Goal: Task Accomplishment & Management: Use online tool/utility

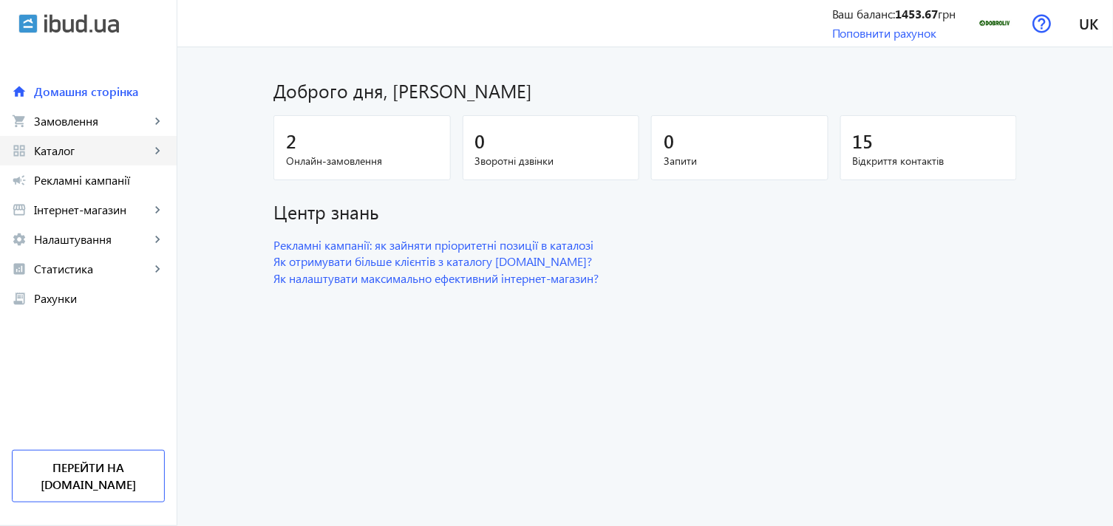
click at [71, 159] on link "grid_view Каталог keyboard_arrow_right" at bounding box center [88, 151] width 177 height 30
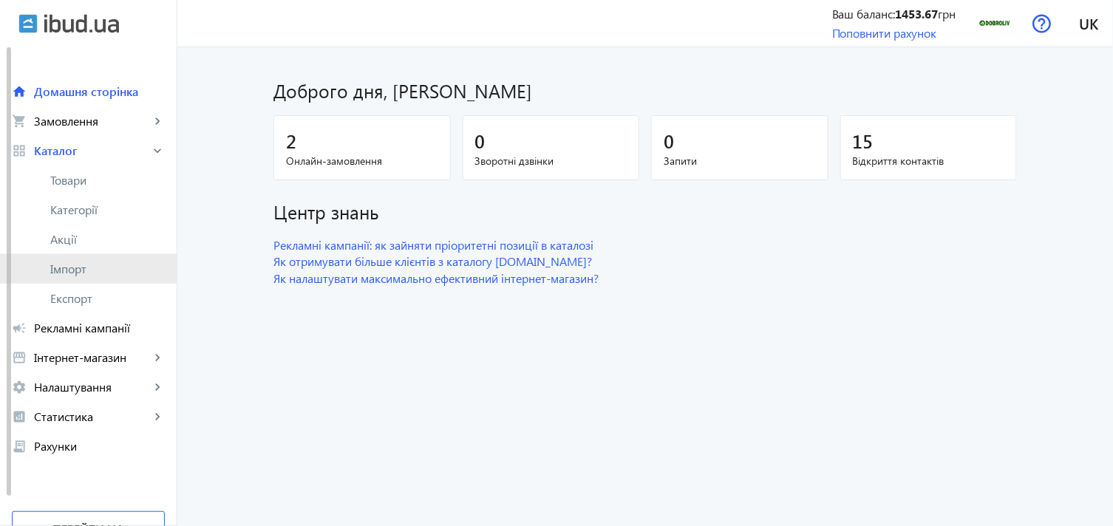
click at [93, 257] on link "Імпорт" at bounding box center [88, 269] width 177 height 30
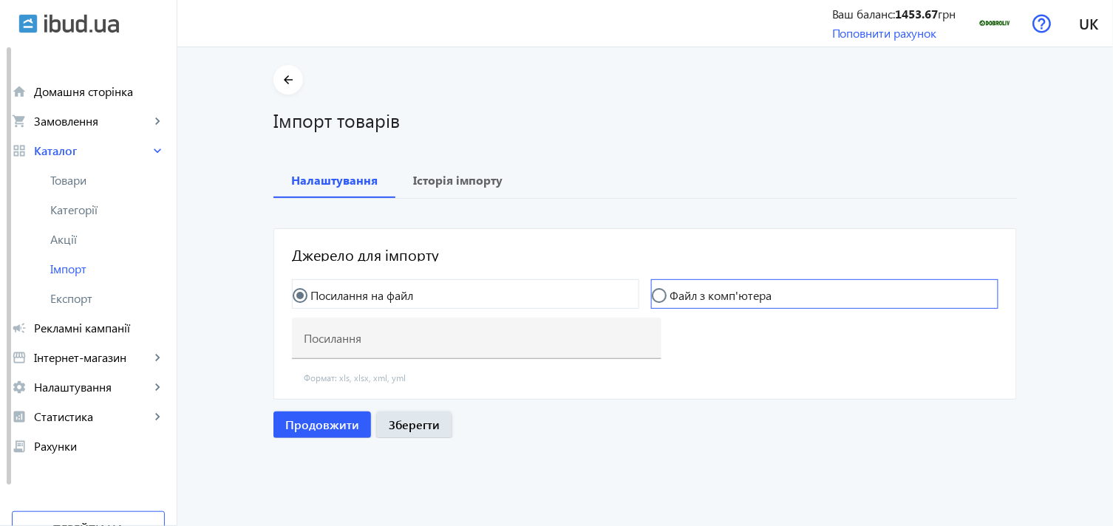
click at [750, 284] on mat-radio-button "Файл з комп'ютера" at bounding box center [824, 294] width 347 height 30
click at [676, 294] on label "Файл з комп'ютера" at bounding box center [718, 296] width 105 height 12
click at [676, 294] on input "Файл з комп'ютера" at bounding box center [667, 303] width 30 height 30
radio input "true"
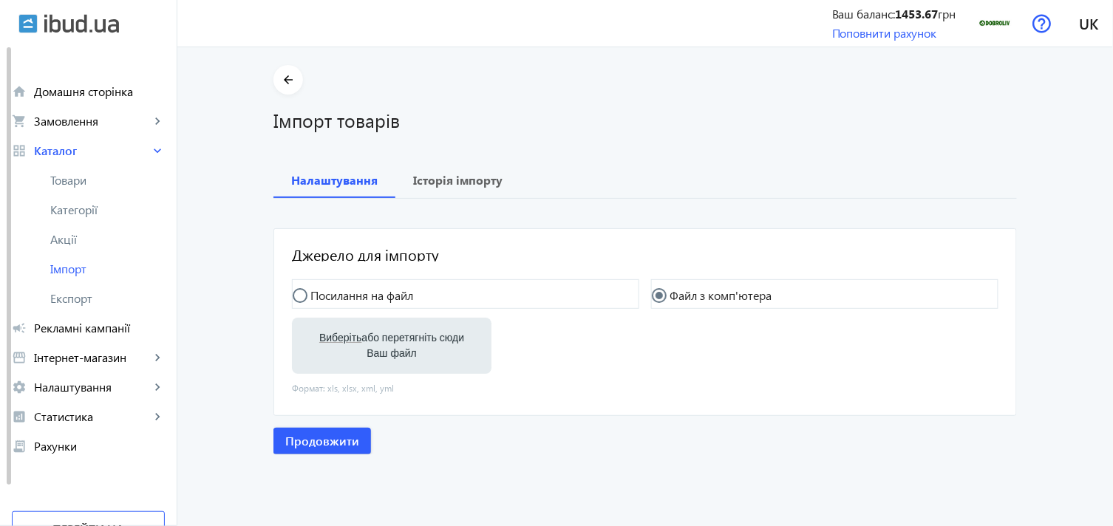
click at [346, 343] on span "Виберіть" at bounding box center [340, 338] width 42 height 12
click at [346, 343] on input "Виберіть або перетягніть сюди Ваш файл" at bounding box center [392, 347] width 176 height 18
type input "C:\fakepath\dobroliv-6-2025-09-16-07-43.xlsx"
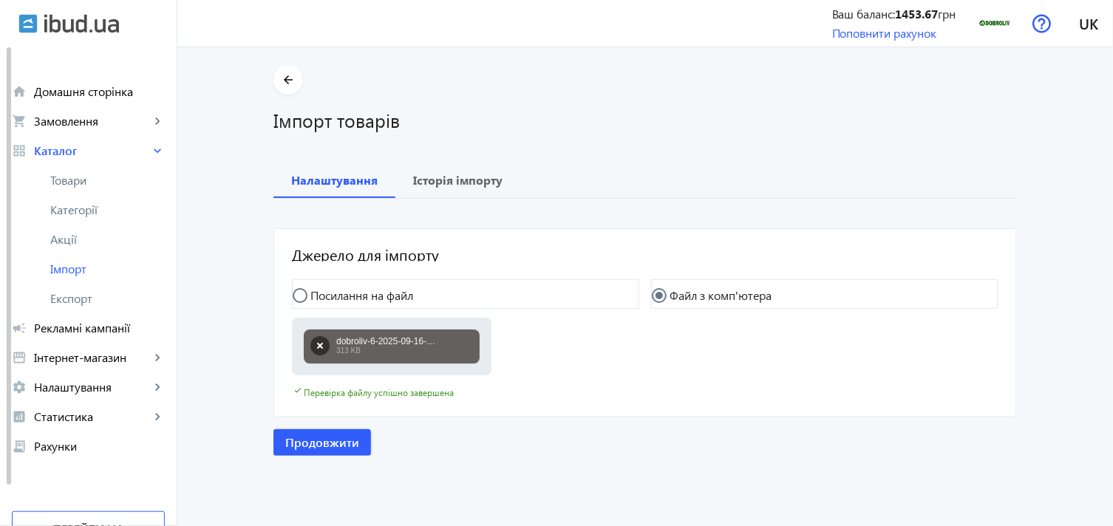
scroll to position [4, 0]
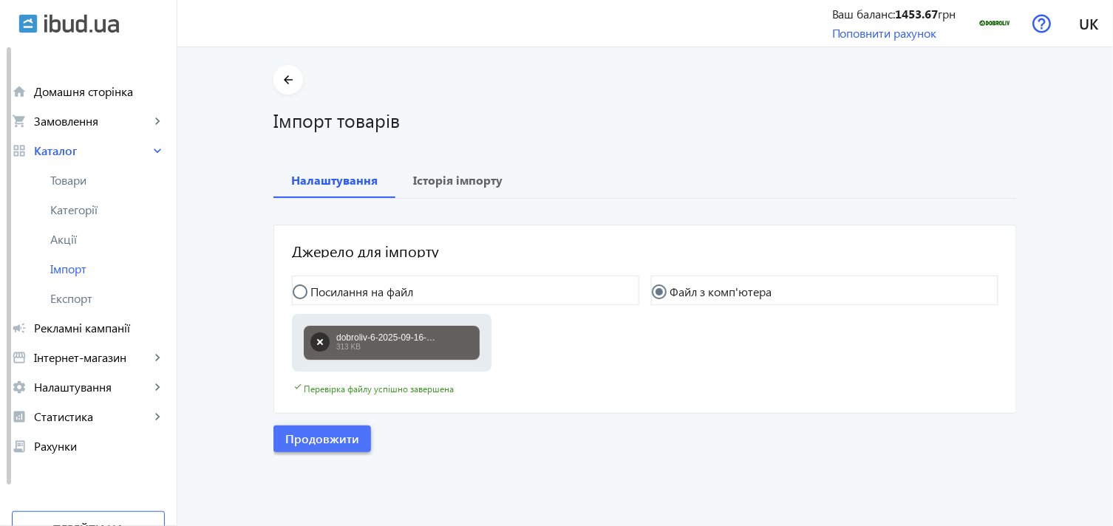
click at [337, 432] on span "Продовжити" at bounding box center [322, 439] width 74 height 16
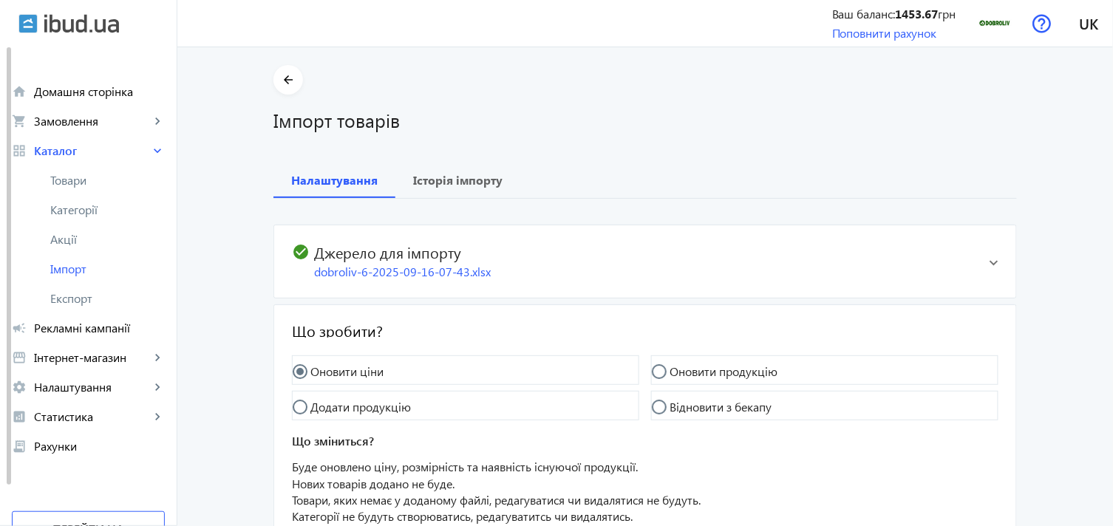
scroll to position [134, 0]
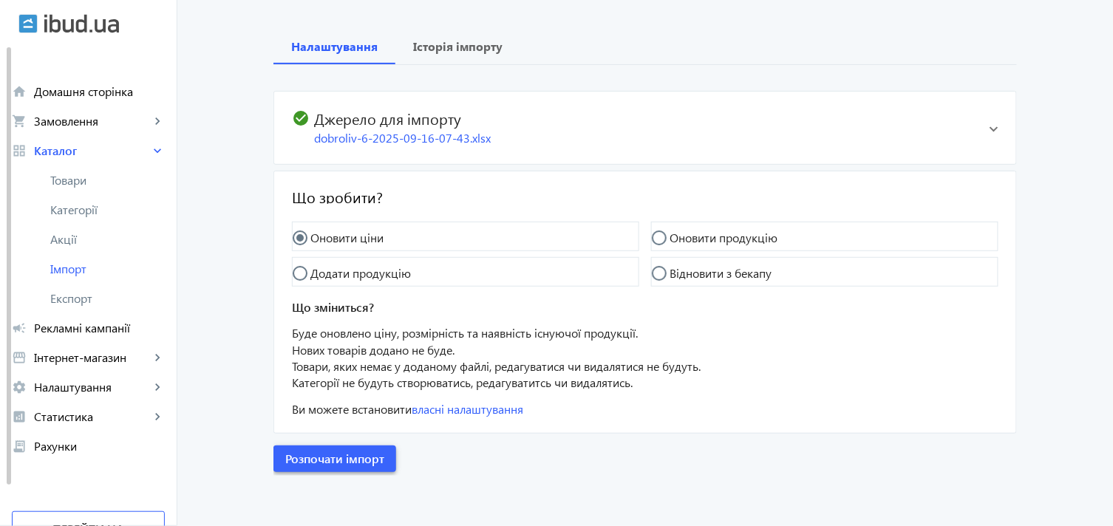
click at [355, 458] on span "Розпочати імпорт" at bounding box center [334, 459] width 99 height 16
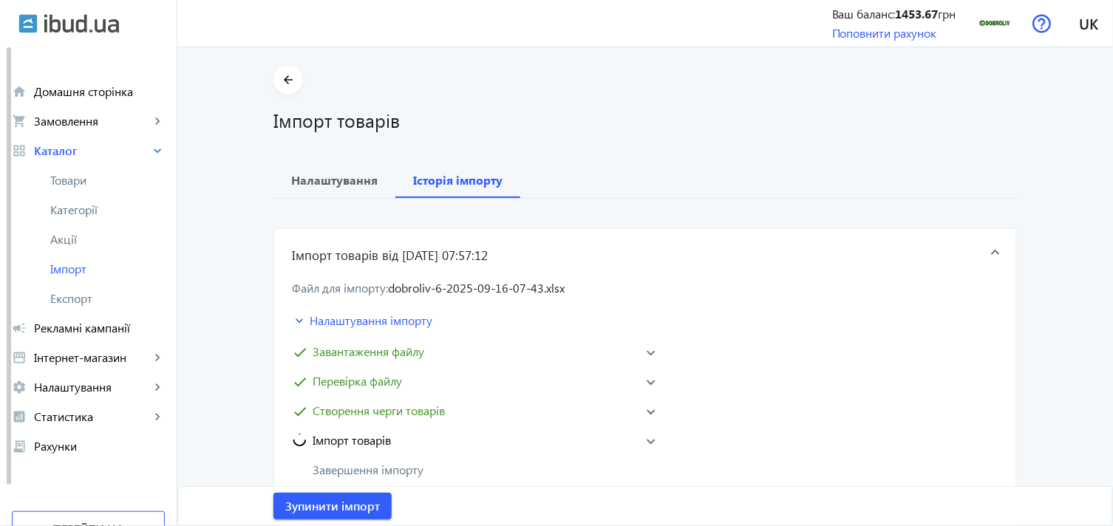
scroll to position [164, 0]
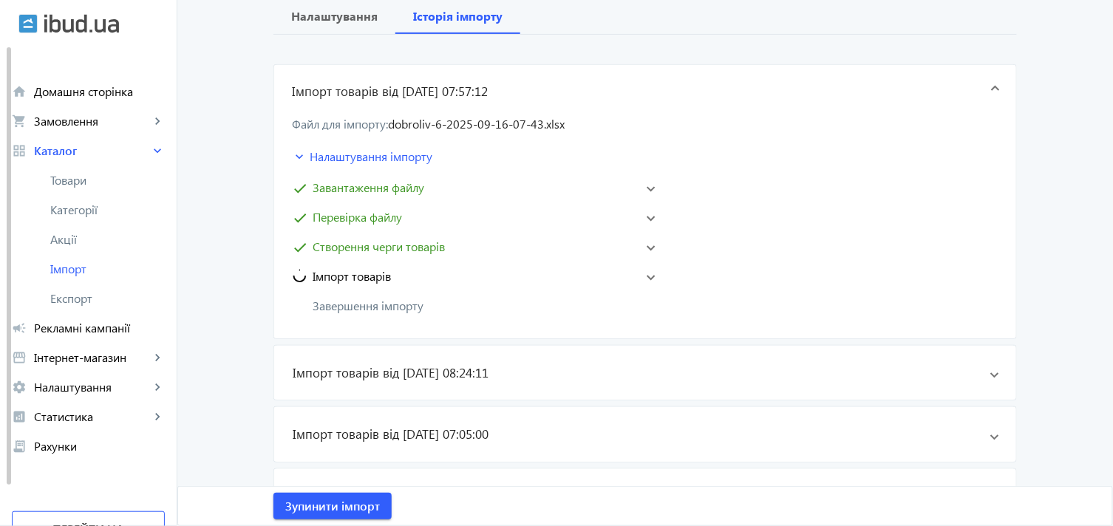
click at [649, 275] on span at bounding box center [651, 276] width 9 height 6
